Goal: Task Accomplishment & Management: Use online tool/utility

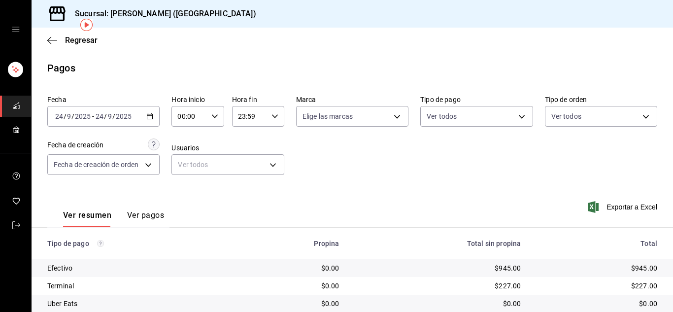
scroll to position [43, 0]
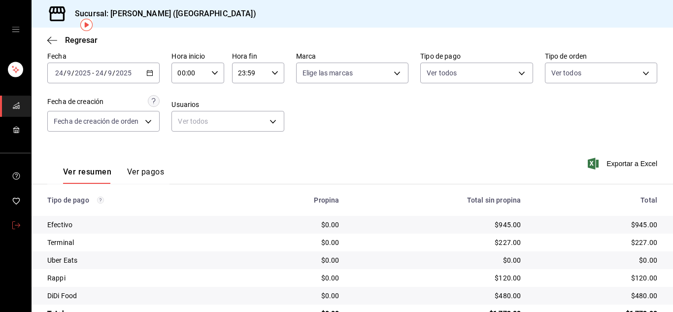
click at [16, 223] on icon "mailbox folders" at bounding box center [16, 225] width 8 height 8
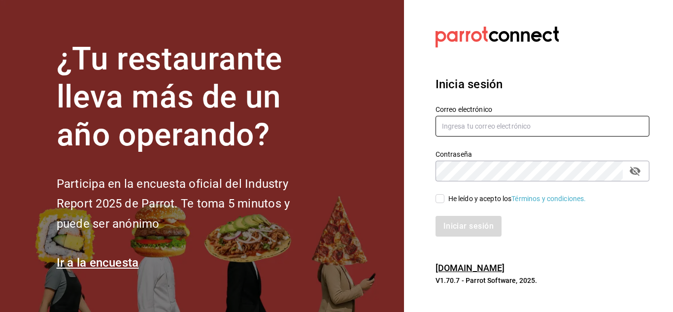
type input "[PERSON_NAME][EMAIL_ADDRESS][DOMAIN_NAME]"
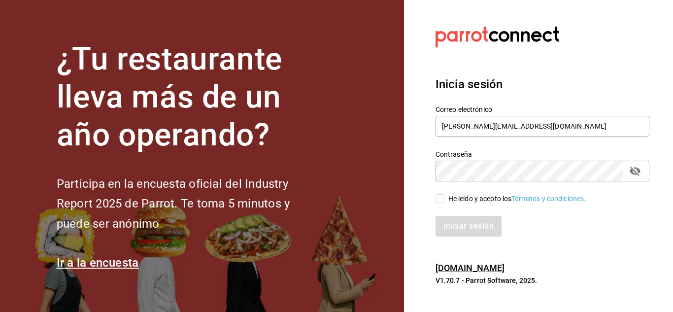
click at [444, 199] on input "He leído y acepto los Términos y condiciones." at bounding box center [440, 198] width 9 height 9
checkbox input "true"
click at [453, 223] on button "Iniciar sesión" at bounding box center [469, 226] width 67 height 21
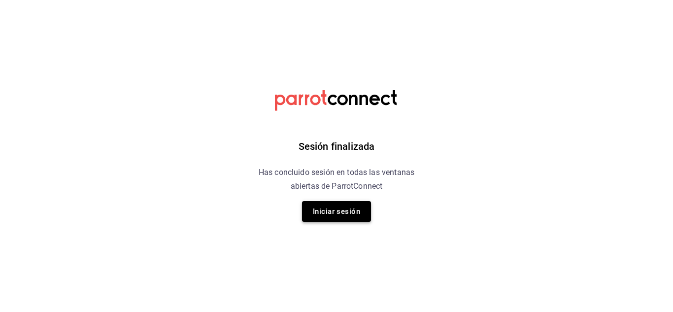
click at [333, 213] on button "Iniciar sesión" at bounding box center [336, 211] width 69 height 21
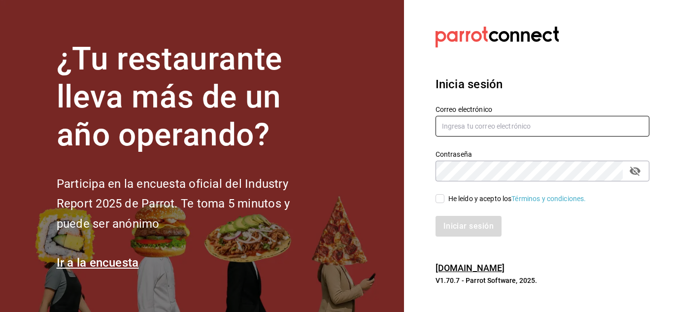
type input "[PERSON_NAME][EMAIL_ADDRESS][DOMAIN_NAME]"
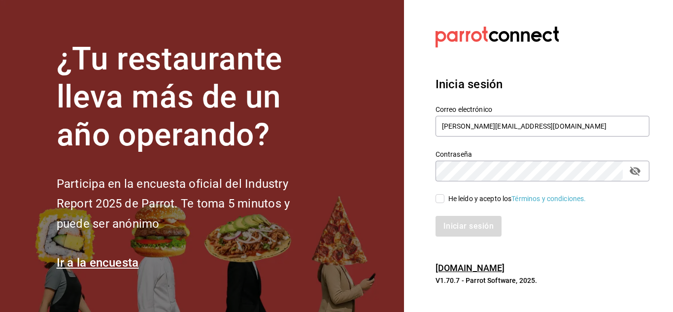
click at [440, 201] on input "He leído y acepto los Términos y condiciones." at bounding box center [440, 198] width 9 height 9
checkbox input "true"
click at [459, 236] on button "Iniciar sesión" at bounding box center [469, 226] width 67 height 21
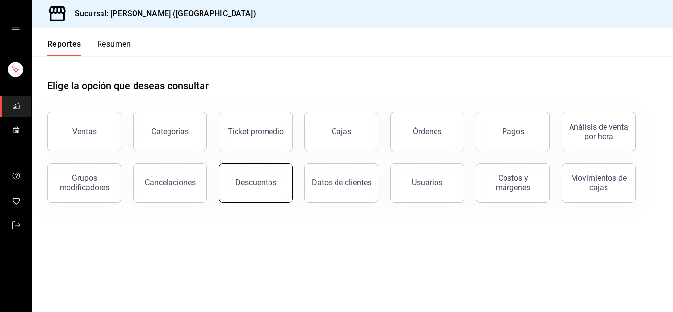
click at [262, 194] on button "Descuentos" at bounding box center [256, 182] width 74 height 39
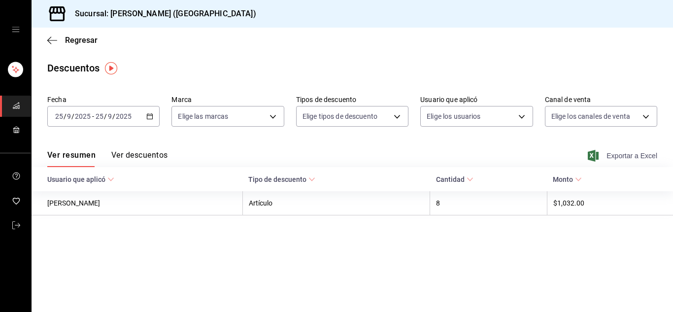
click at [618, 155] on span "Exportar a Excel" at bounding box center [624, 156] width 68 height 12
click at [12, 223] on icon "mailbox folders" at bounding box center [16, 225] width 8 height 8
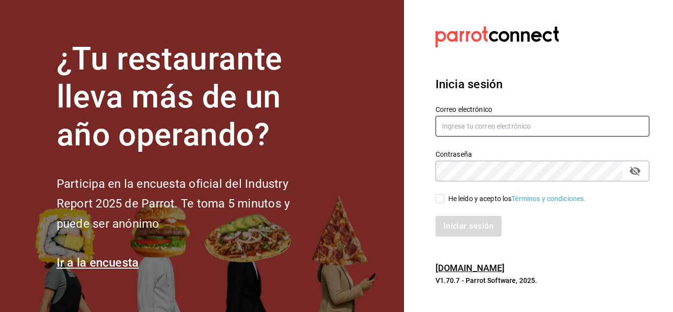
type input "urbina.kenia2010@gmail.com"
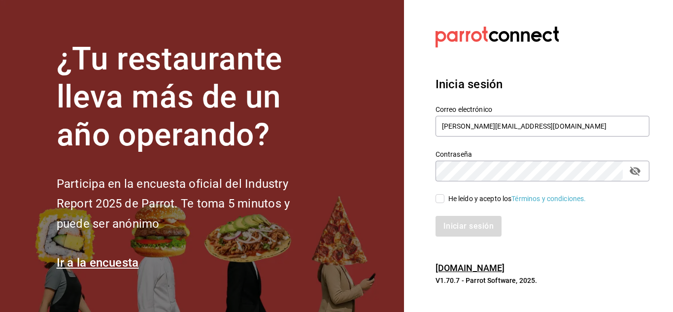
click at [439, 200] on input "He leído y acepto los Términos y condiciones." at bounding box center [440, 198] width 9 height 9
checkbox input "true"
click at [457, 225] on button "Iniciar sesión" at bounding box center [469, 226] width 67 height 21
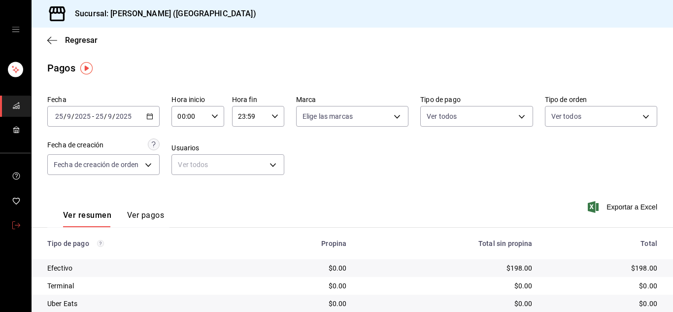
click at [9, 221] on link "mailbox folders" at bounding box center [15, 225] width 31 height 21
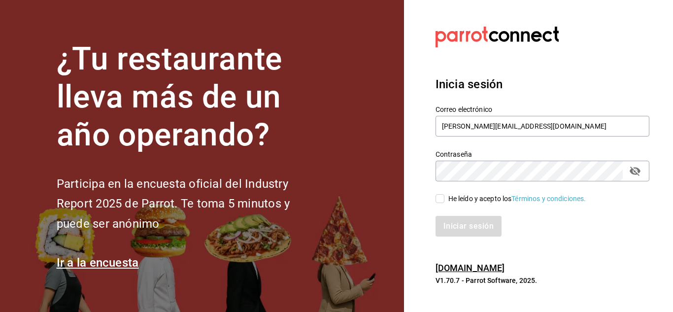
click at [439, 196] on input "He leído y acepto los Términos y condiciones." at bounding box center [440, 198] width 9 height 9
checkbox input "true"
click at [459, 228] on button "Iniciar sesión" at bounding box center [469, 226] width 67 height 21
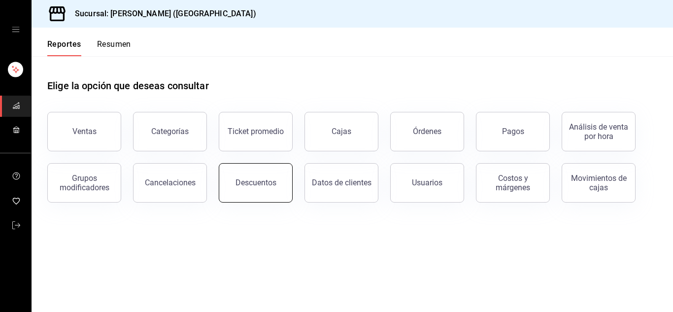
click at [270, 190] on button "Descuentos" at bounding box center [256, 182] width 74 height 39
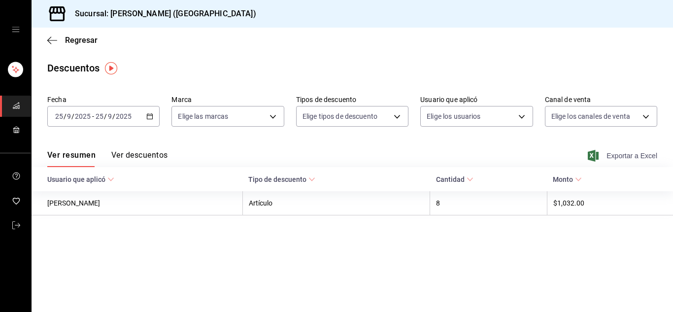
click at [621, 157] on span "Exportar a Excel" at bounding box center [624, 156] width 68 height 12
click at [13, 224] on icon "mailbox folders" at bounding box center [16, 225] width 8 height 8
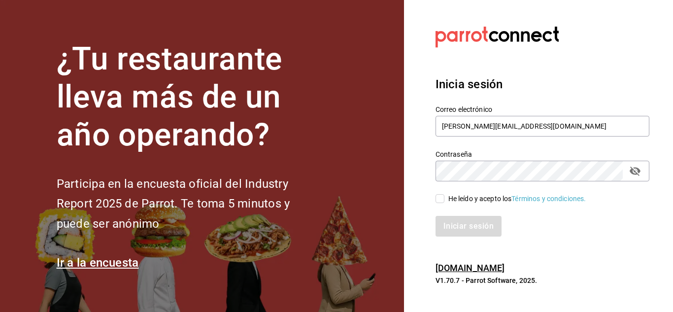
click at [443, 202] on input "He leído y acepto los Términos y condiciones." at bounding box center [440, 198] width 9 height 9
checkbox input "true"
click at [455, 225] on button "Iniciar sesión" at bounding box center [469, 226] width 67 height 21
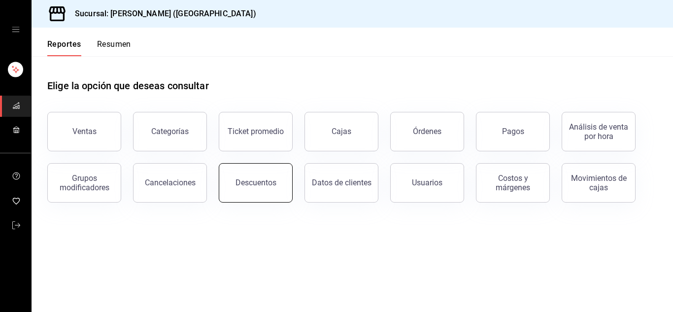
click at [268, 176] on button "Descuentos" at bounding box center [256, 182] width 74 height 39
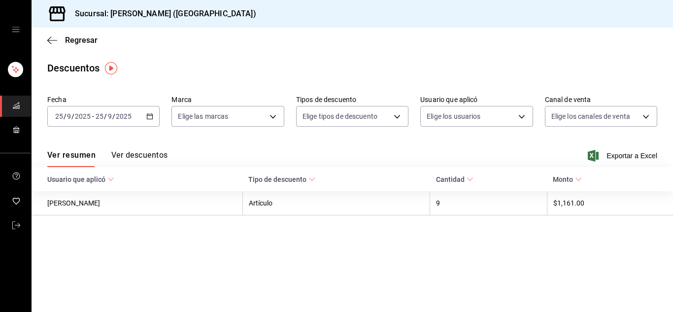
click at [643, 153] on span "Exportar a Excel" at bounding box center [624, 156] width 68 height 12
click at [19, 219] on link "mailbox folders" at bounding box center [15, 225] width 31 height 21
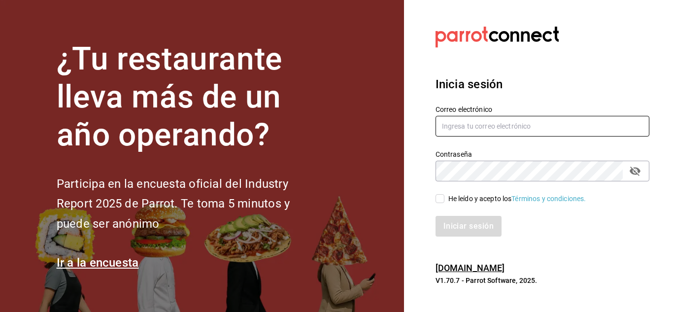
type input "[PERSON_NAME][EMAIL_ADDRESS][DOMAIN_NAME]"
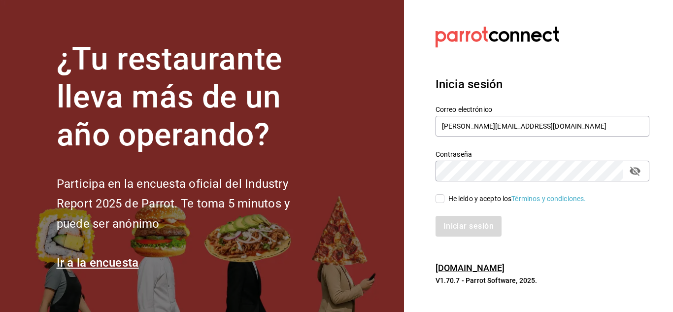
click at [437, 199] on input "He leído y acepto los Términos y condiciones." at bounding box center [440, 198] width 9 height 9
checkbox input "true"
click at [479, 226] on button "Iniciar sesión" at bounding box center [469, 226] width 67 height 21
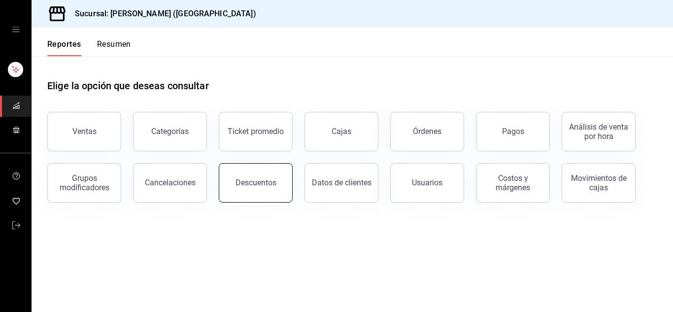
click at [277, 183] on button "Descuentos" at bounding box center [256, 182] width 74 height 39
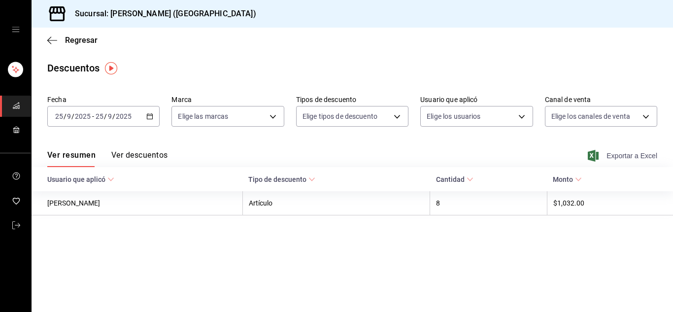
click at [626, 156] on span "Exportar a Excel" at bounding box center [624, 156] width 68 height 12
click at [51, 41] on icon "button" at bounding box center [52, 40] width 10 height 9
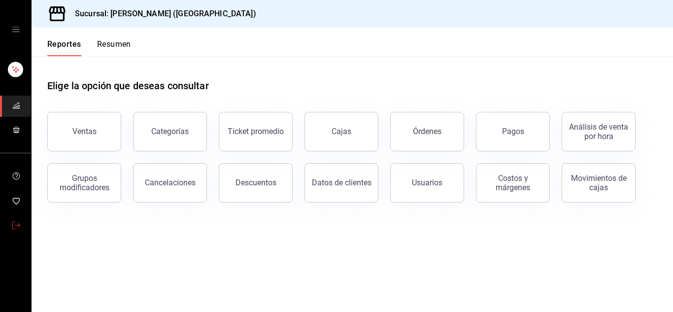
click at [17, 220] on span "mailbox folders" at bounding box center [16, 225] width 8 height 13
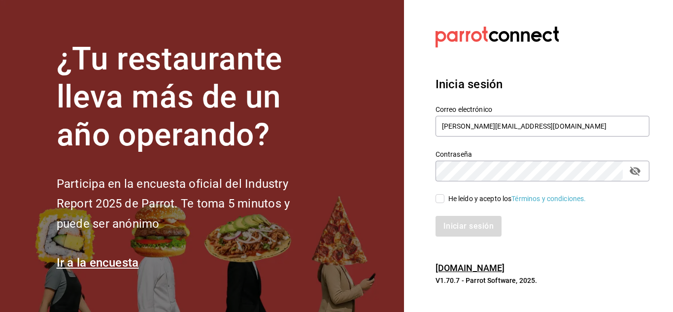
click at [440, 199] on input "He leído y acepto los Términos y condiciones." at bounding box center [440, 198] width 9 height 9
checkbox input "true"
click at [483, 228] on button "Iniciar sesión" at bounding box center [469, 226] width 67 height 21
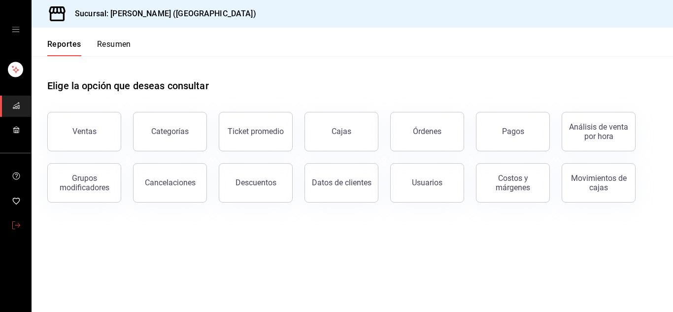
click at [12, 223] on icon "mailbox folders" at bounding box center [16, 225] width 8 height 8
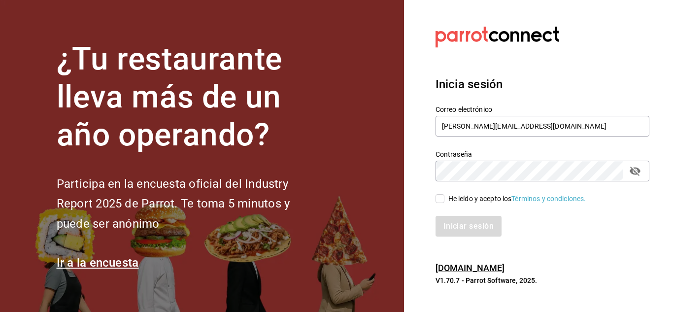
click at [442, 198] on input "He leído y acepto los Términos y condiciones." at bounding box center [440, 198] width 9 height 9
checkbox input "true"
click at [470, 223] on button "Iniciar sesión" at bounding box center [469, 226] width 67 height 21
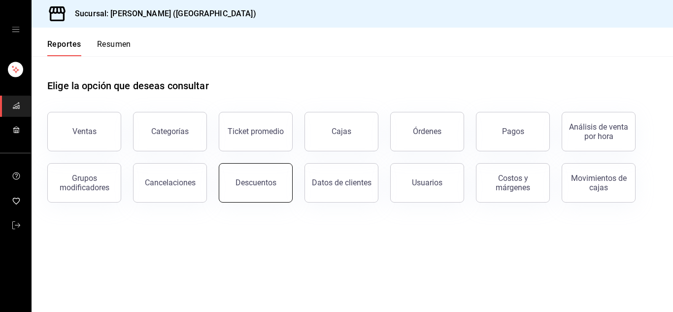
click at [270, 180] on div "Descuentos" at bounding box center [256, 182] width 41 height 9
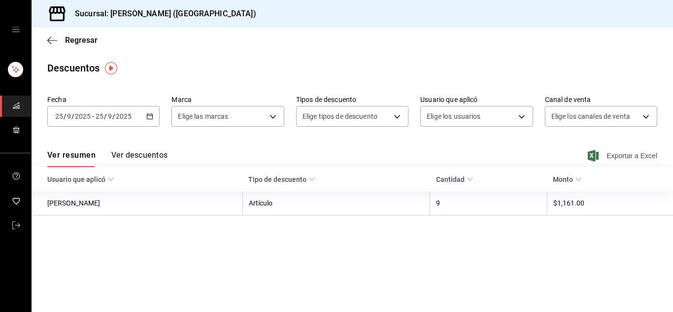
click at [619, 158] on span "Exportar a Excel" at bounding box center [624, 156] width 68 height 12
click at [12, 221] on icon "mailbox folders" at bounding box center [16, 225] width 8 height 8
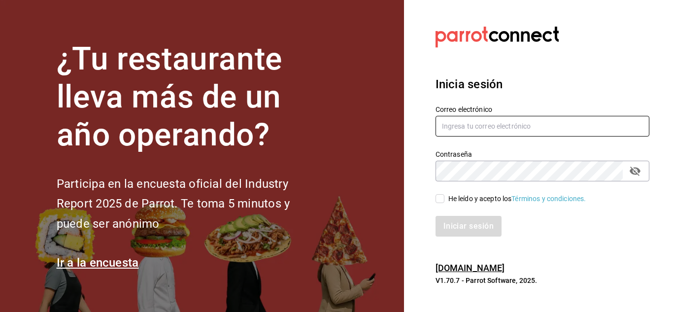
type input "urbina.kenia2010@gmail.com"
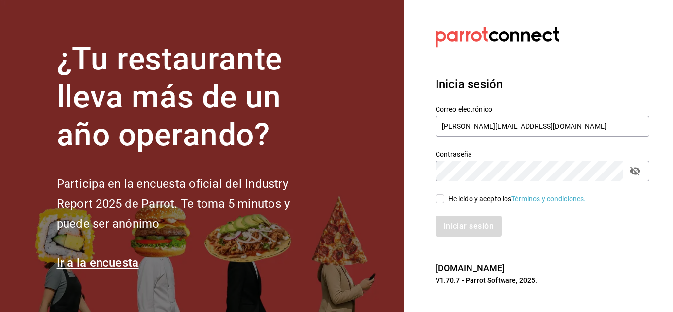
click at [442, 201] on input "He leído y acepto los Términos y condiciones." at bounding box center [440, 198] width 9 height 9
checkbox input "true"
click at [477, 225] on button "Iniciar sesión" at bounding box center [469, 226] width 67 height 21
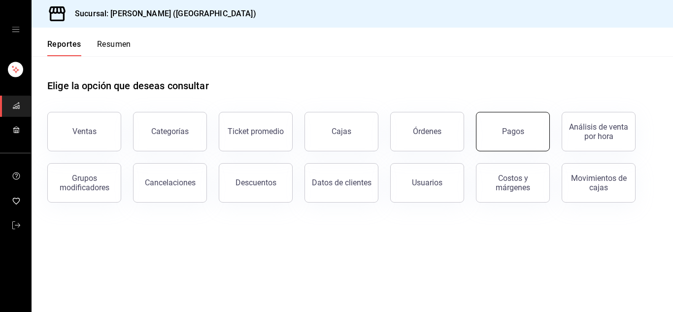
click at [519, 141] on button "Pagos" at bounding box center [513, 131] width 74 height 39
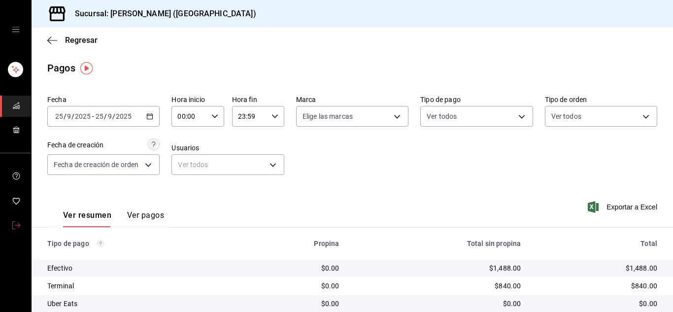
click at [14, 224] on icon "mailbox folders" at bounding box center [16, 225] width 8 height 8
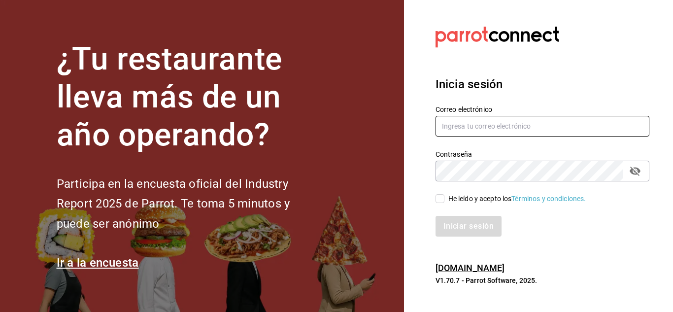
type input "[PERSON_NAME][EMAIL_ADDRESS][DOMAIN_NAME]"
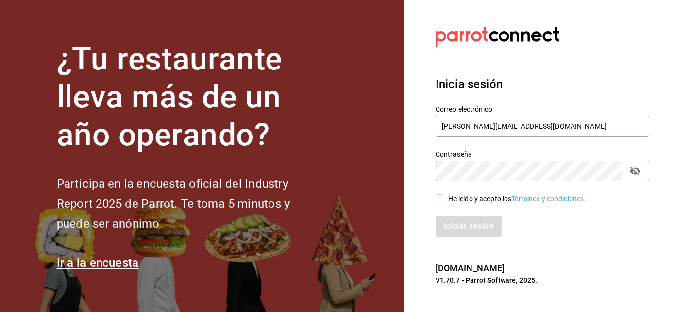
click at [440, 201] on input "He leído y acepto los Términos y condiciones." at bounding box center [440, 198] width 9 height 9
checkbox input "true"
click at [466, 225] on button "Iniciar sesión" at bounding box center [469, 226] width 67 height 21
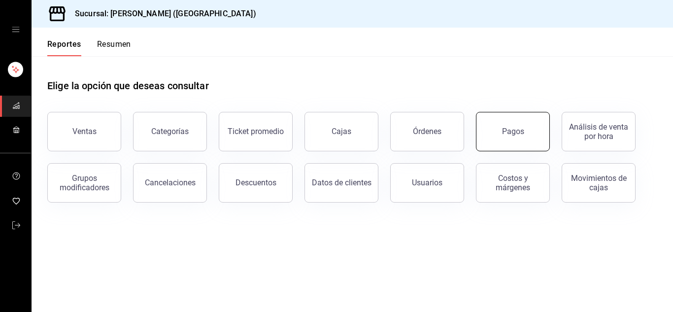
click at [521, 142] on button "Pagos" at bounding box center [513, 131] width 74 height 39
